Goal: Task Accomplishment & Management: Manage account settings

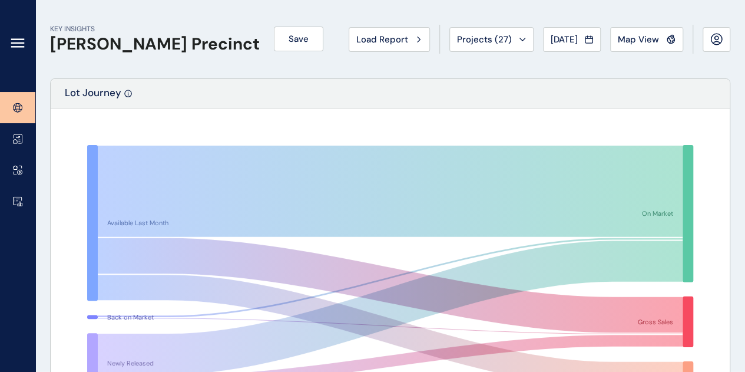
click at [21, 205] on rect at bounding box center [22, 204] width 2 height 3
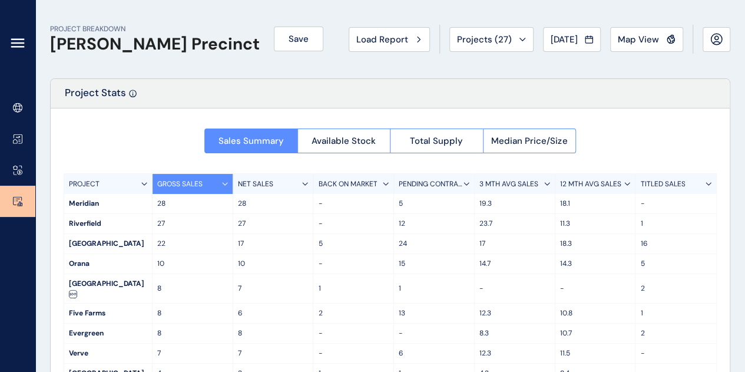
scroll to position [59, 0]
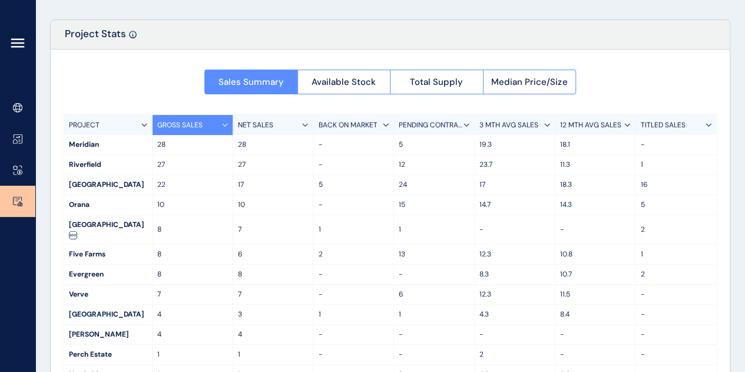
click at [339, 83] on span "Available Stock" at bounding box center [344, 82] width 64 height 12
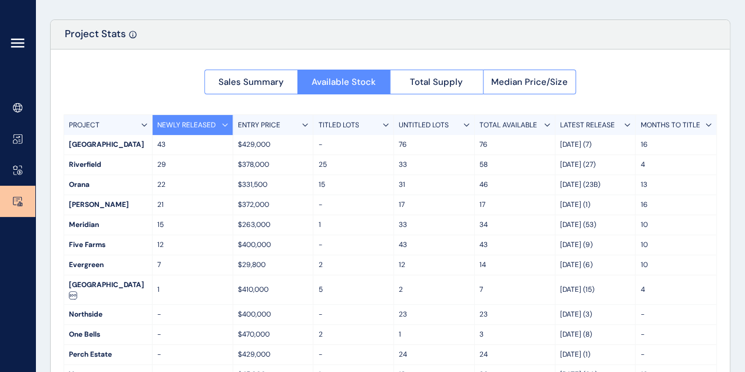
click at [84, 124] on p "PROJECT" at bounding box center [84, 125] width 31 height 10
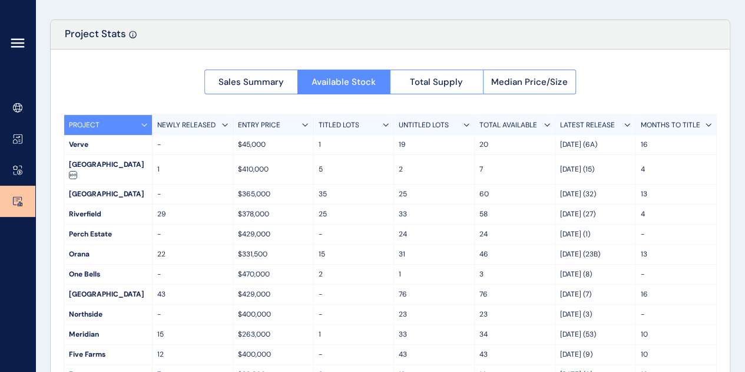
click at [580, 125] on p "LATEST RELEASE" at bounding box center [587, 125] width 55 height 10
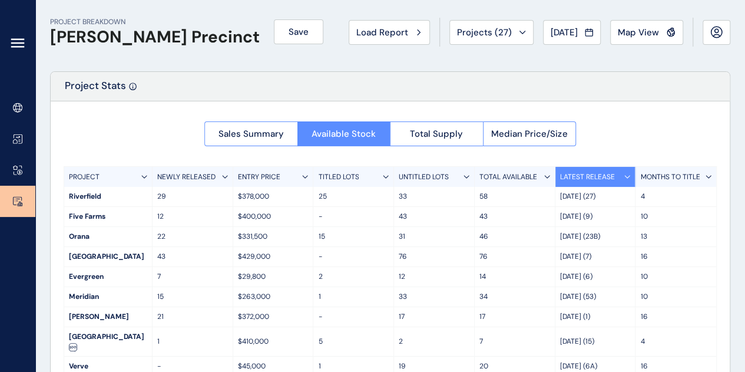
scroll to position [0, 0]
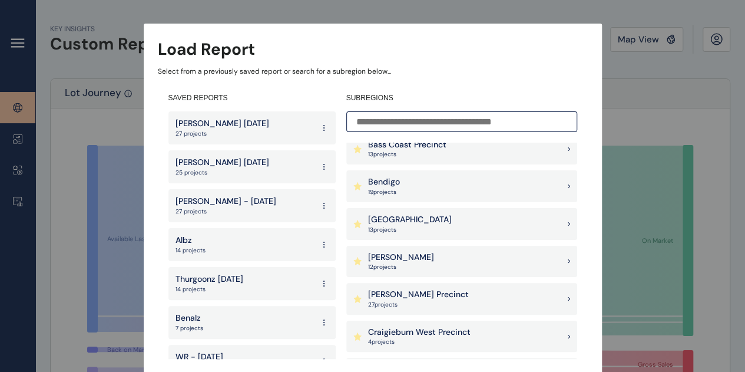
scroll to position [177, 0]
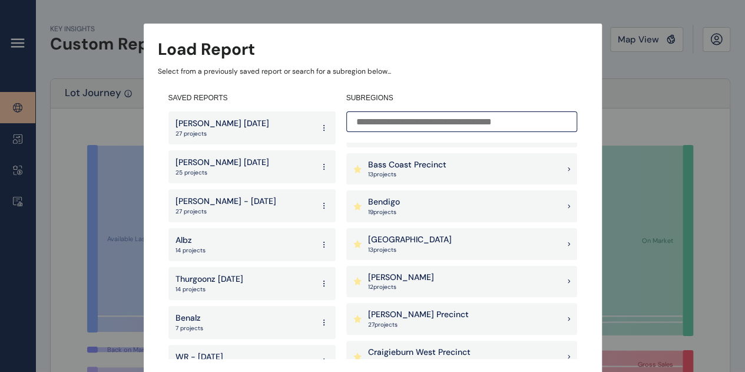
click at [414, 319] on p "[PERSON_NAME] Precinct" at bounding box center [418, 315] width 101 height 12
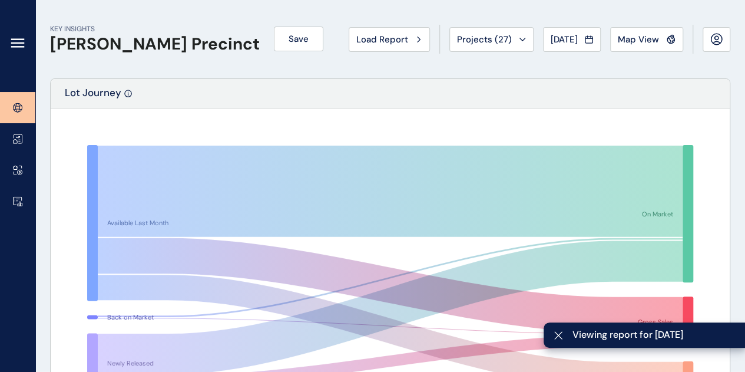
click at [289, 41] on span "Save" at bounding box center [299, 39] width 20 height 12
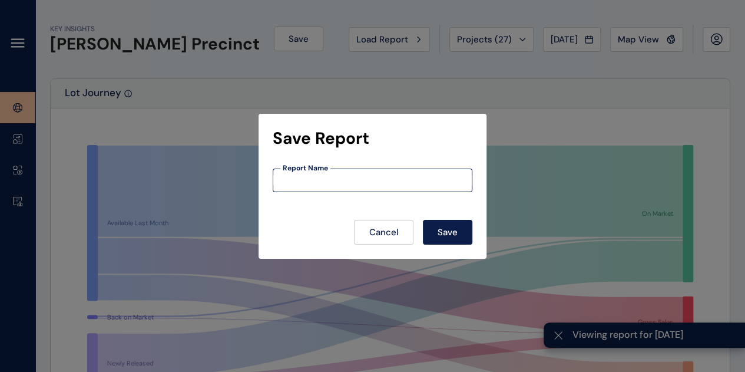
click at [321, 181] on input at bounding box center [372, 180] width 199 height 10
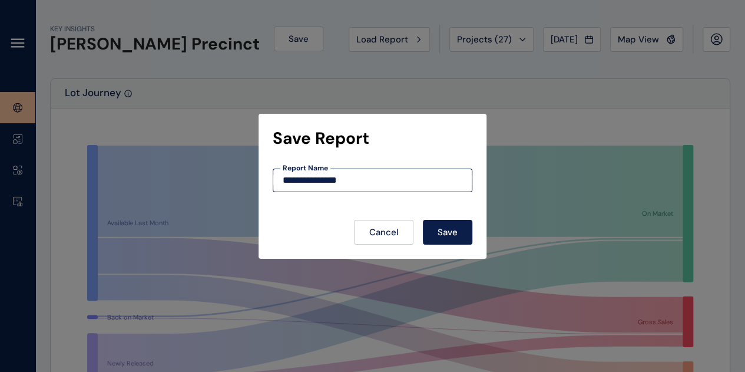
type input "**********"
click at [435, 229] on button "Save" at bounding box center [448, 232] width 50 height 25
